Goal: Complete application form

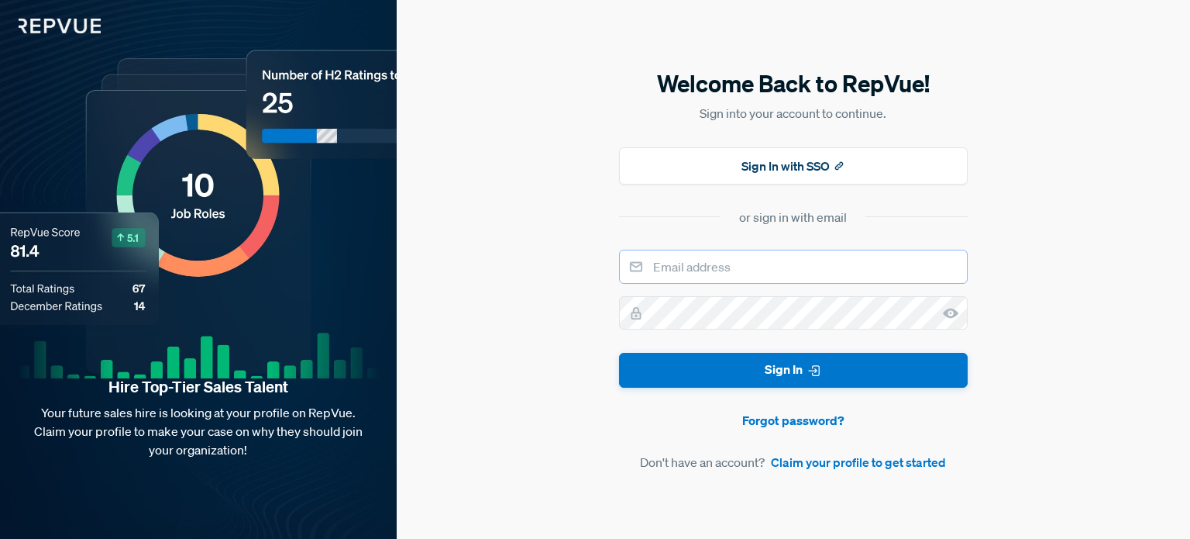
click at [749, 278] on input "email" at bounding box center [793, 267] width 349 height 34
type input "[PERSON_NAME][EMAIL_ADDRESS][DOMAIN_NAME]"
click at [874, 463] on link "Claim your profile to get started" at bounding box center [858, 462] width 175 height 19
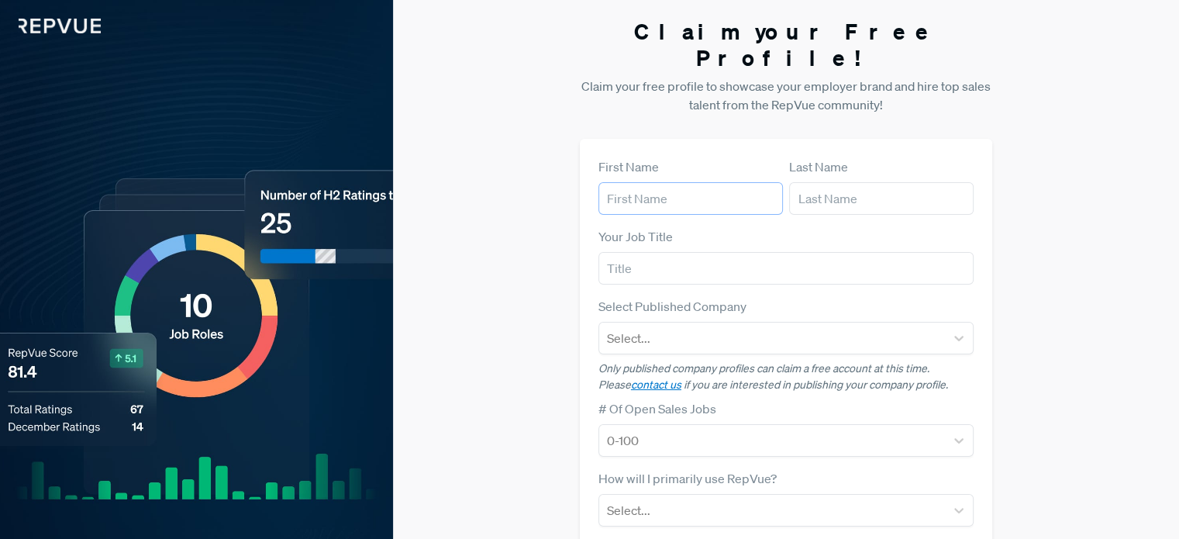
drag, startPoint x: 661, startPoint y: 179, endPoint x: 671, endPoint y: 173, distance: 11.8
click at [661, 182] on input "text" at bounding box center [690, 198] width 184 height 33
type input "[PERSON_NAME]"
type input "[PERSON_NAME][EMAIL_ADDRESS][DOMAIN_NAME]"
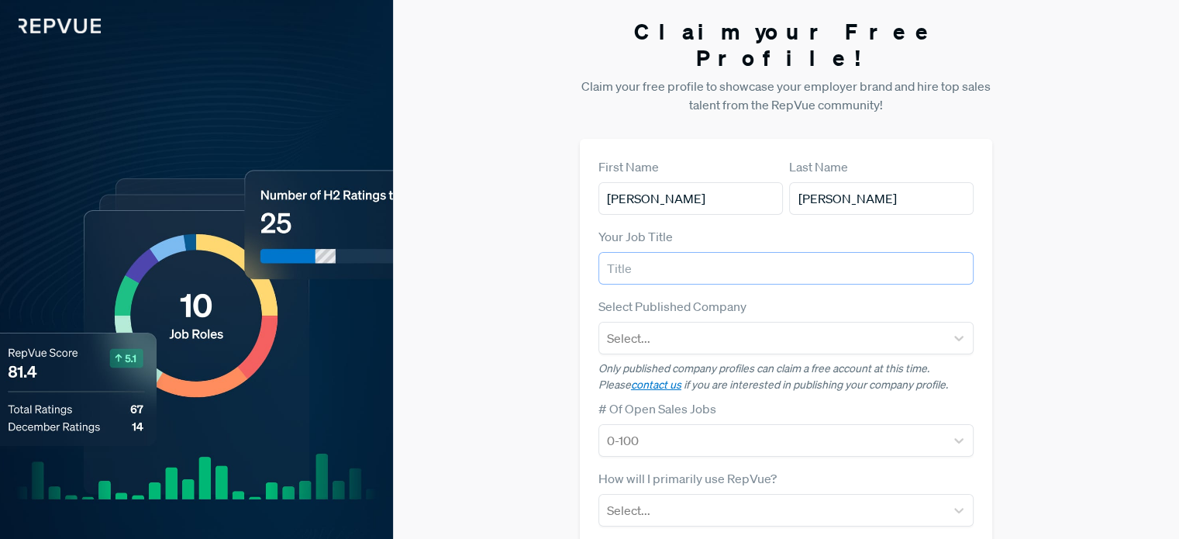
click at [653, 252] on input "text" at bounding box center [785, 268] width 375 height 33
type input "Sales Manager"
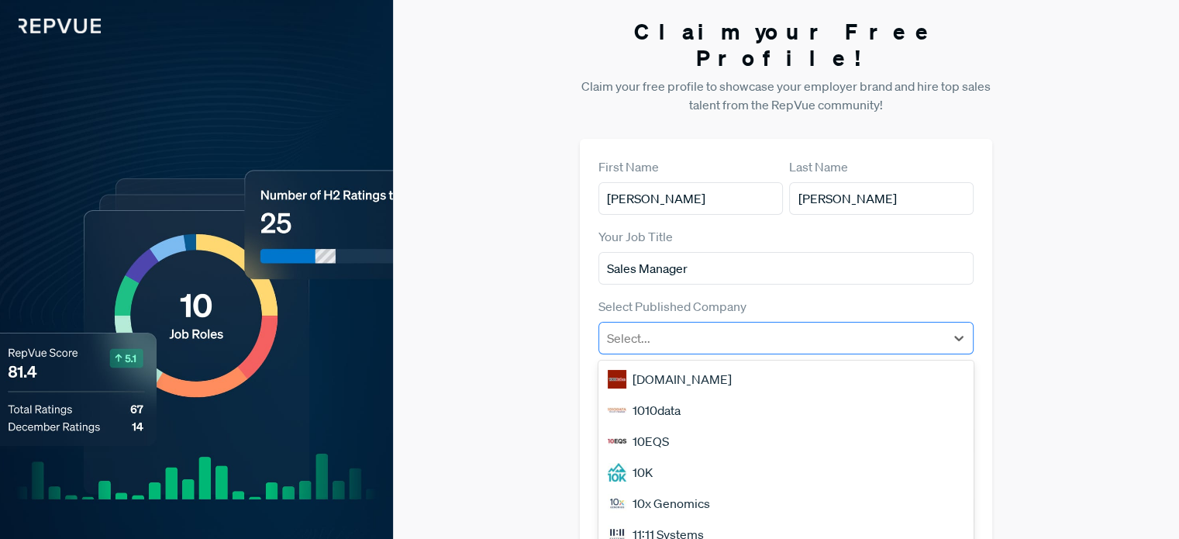
click at [677, 327] on div at bounding box center [772, 338] width 330 height 22
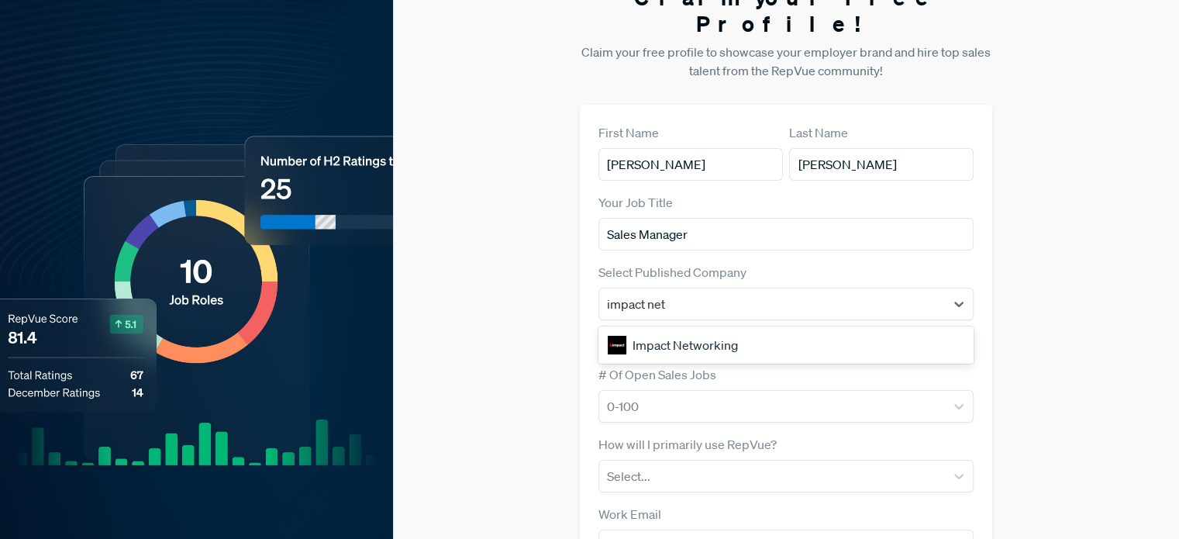
type input "impact netw"
click at [772, 329] on div "Impact Networking" at bounding box center [785, 344] width 375 height 31
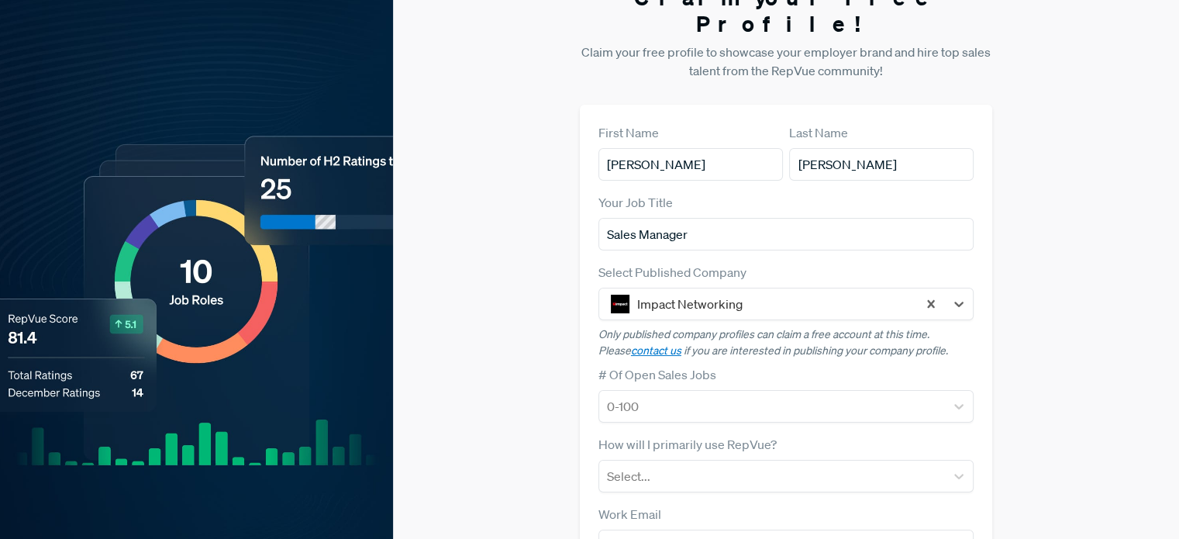
scroll to position [112, 0]
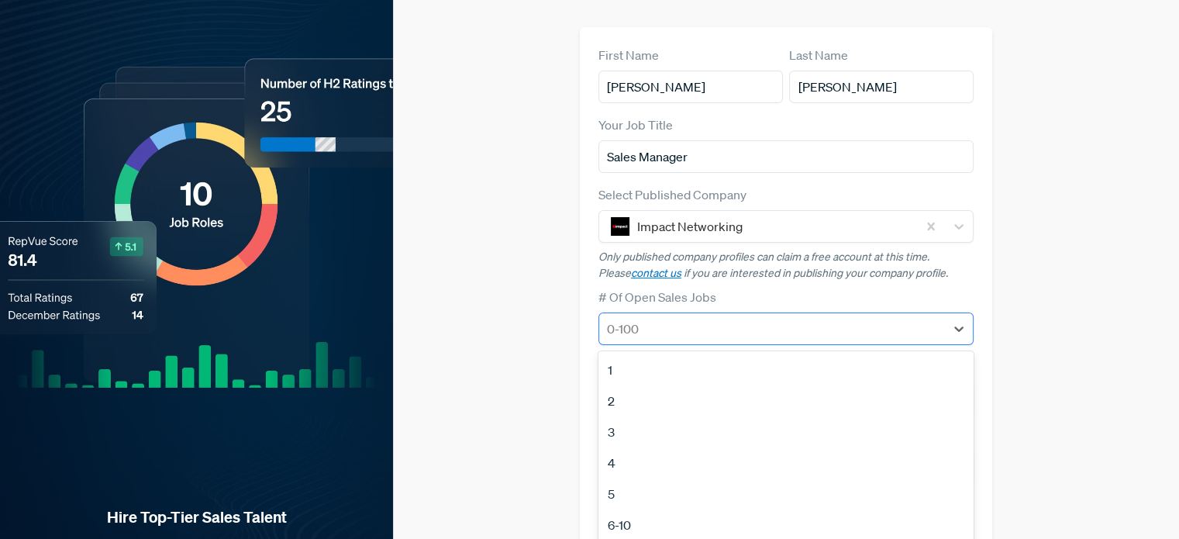
click at [649, 318] on div at bounding box center [772, 329] width 330 height 22
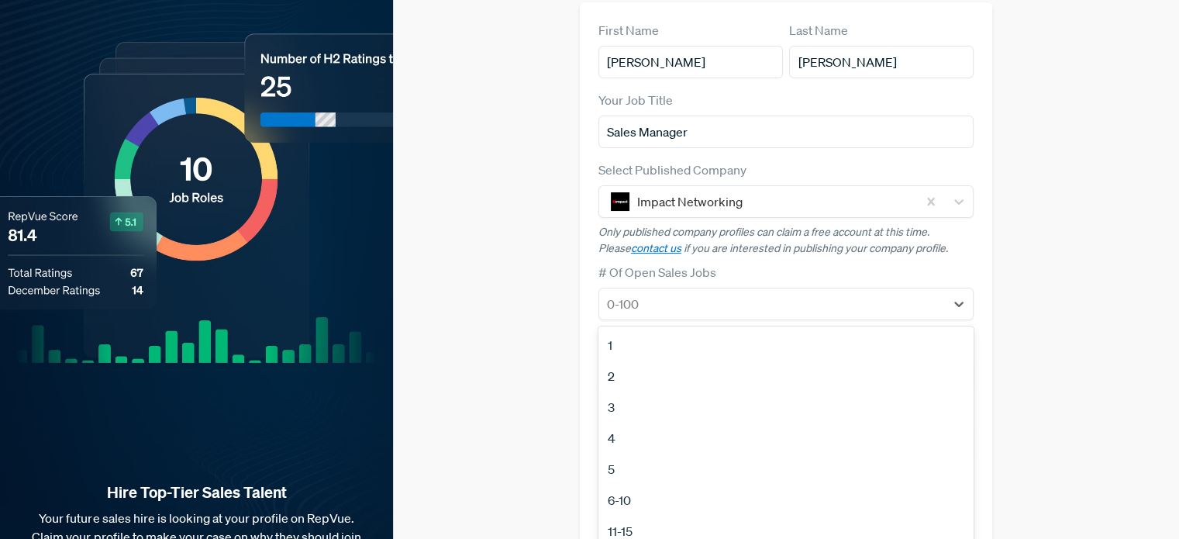
click at [636, 484] on div "6-10" at bounding box center [785, 499] width 375 height 31
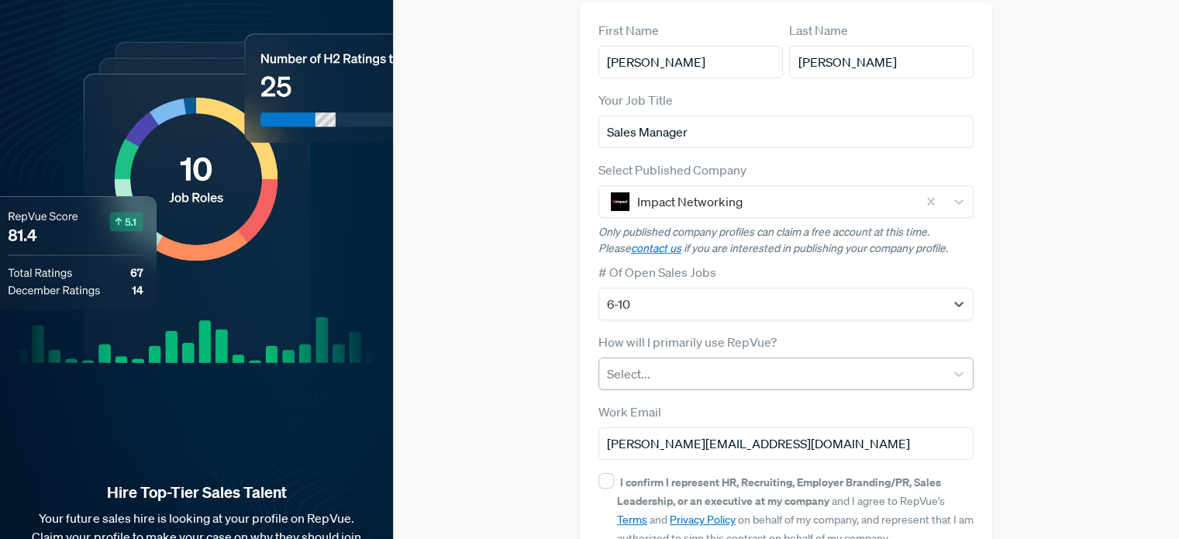
click at [645, 360] on div "Select..." at bounding box center [772, 374] width 346 height 28
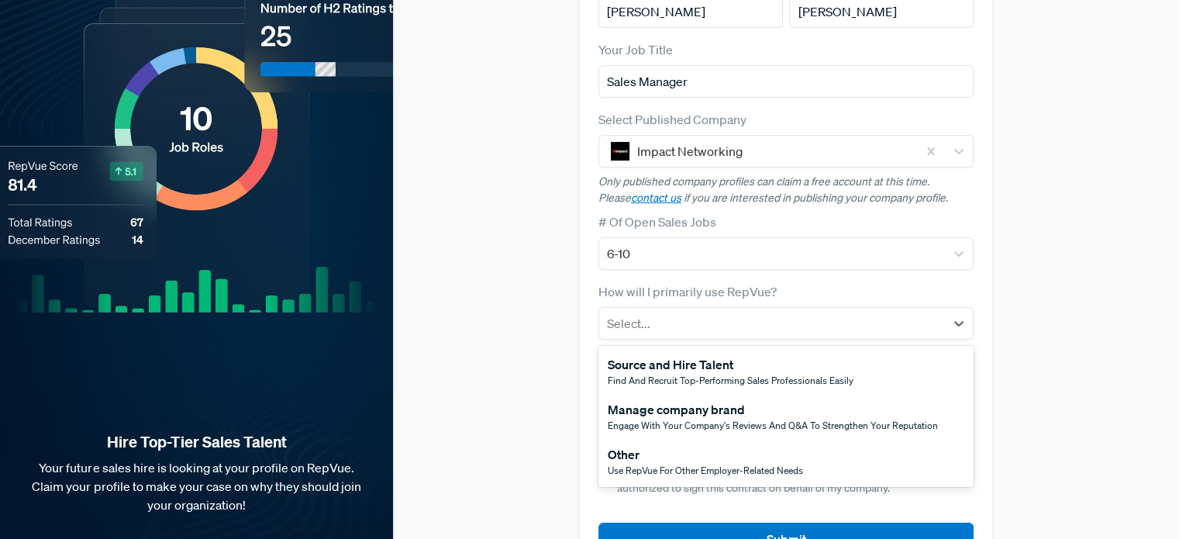
scroll to position [214, 0]
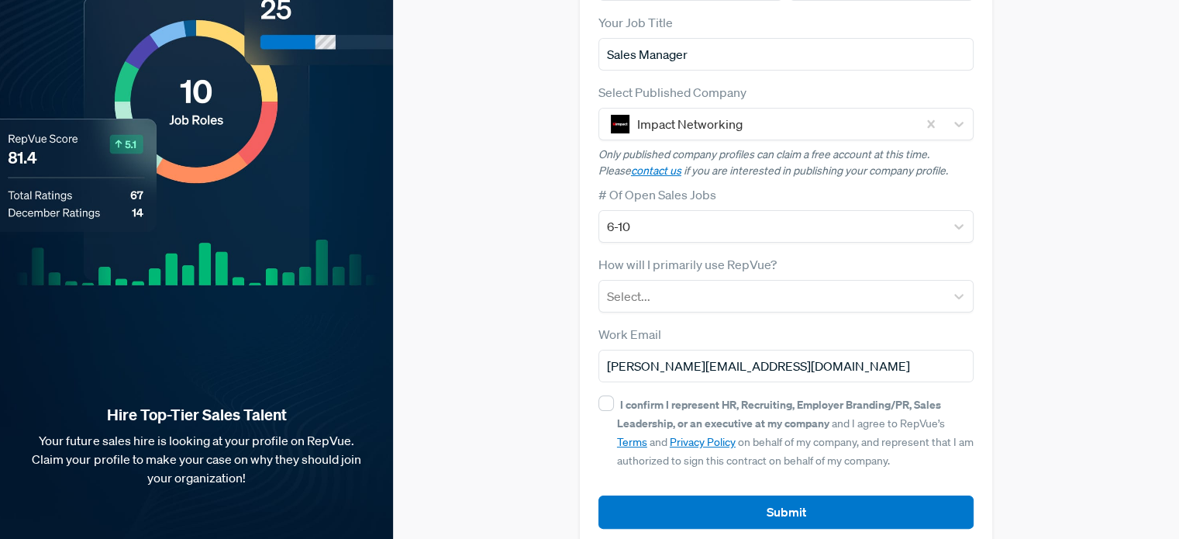
click at [556, 393] on div "Claim your Free Profile! Claim your free profile to showcase your employer bran…" at bounding box center [786, 176] width 786 height 780
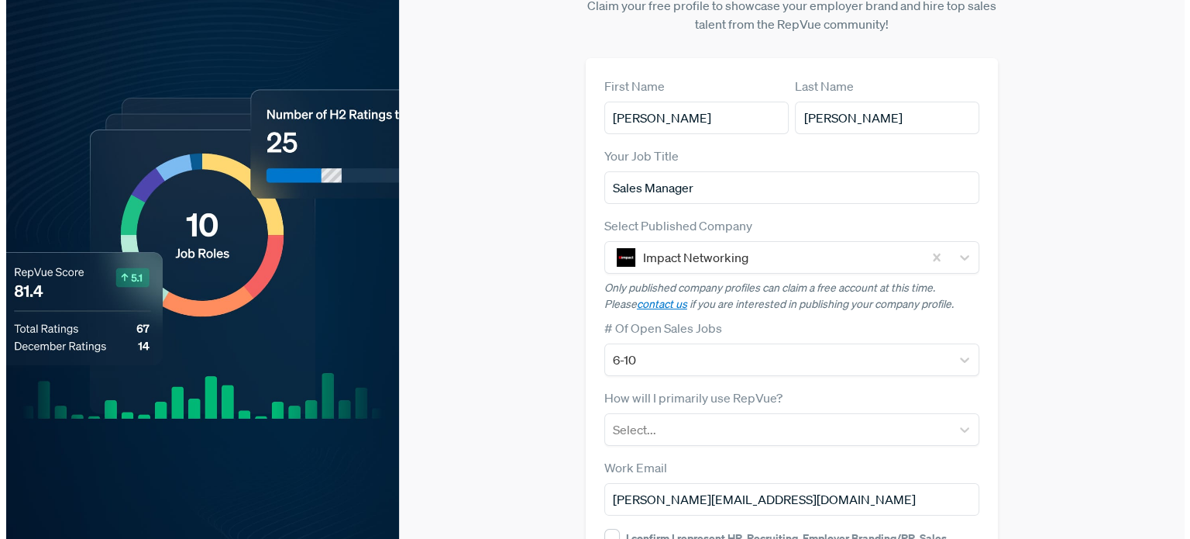
scroll to position [0, 0]
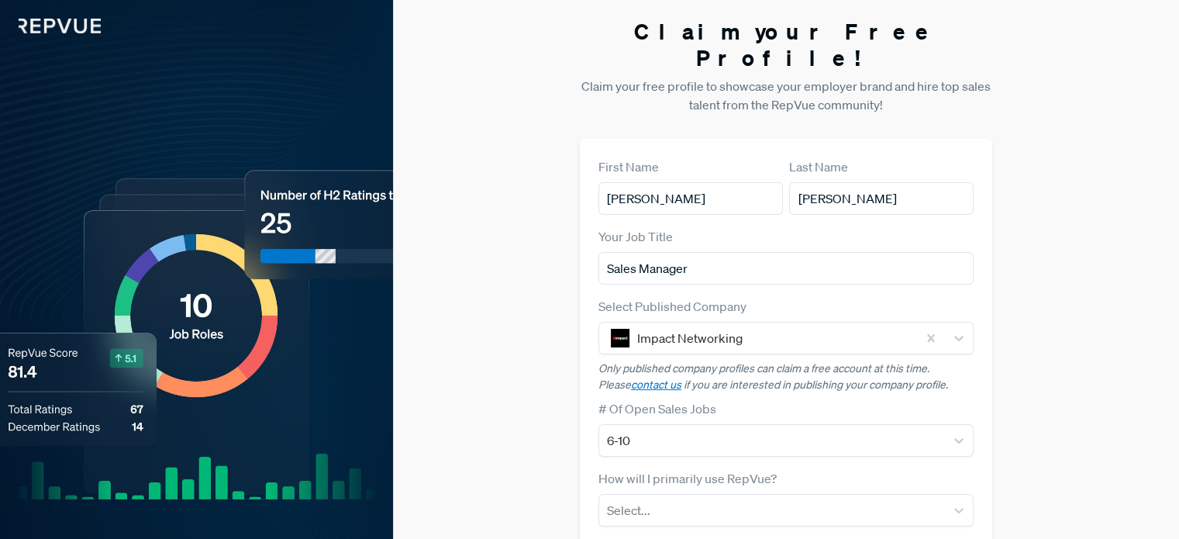
click at [180, 153] on div "Hire Top-Tier Sales Talent Your future sales hire is looking at your profile on…" at bounding box center [196, 390] width 393 height 780
